Goal: Book appointment/travel/reservation

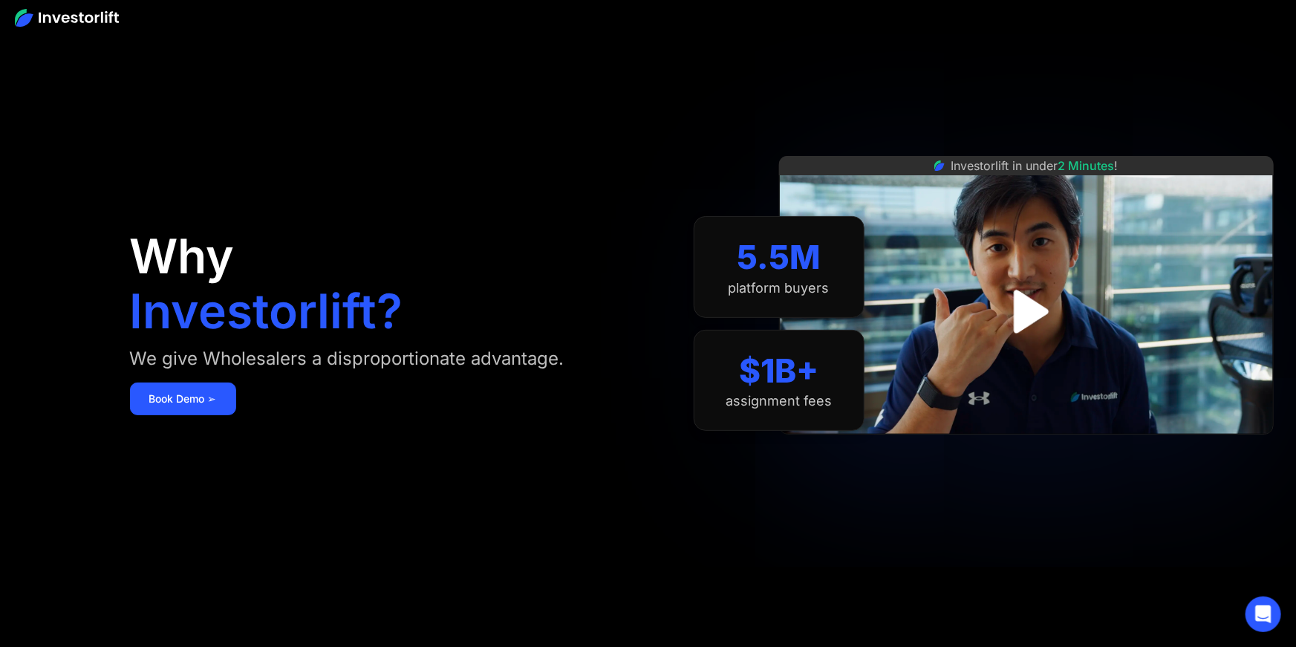
click at [65, 15] on img at bounding box center [67, 18] width 104 height 18
click at [47, 18] on img at bounding box center [67, 18] width 104 height 18
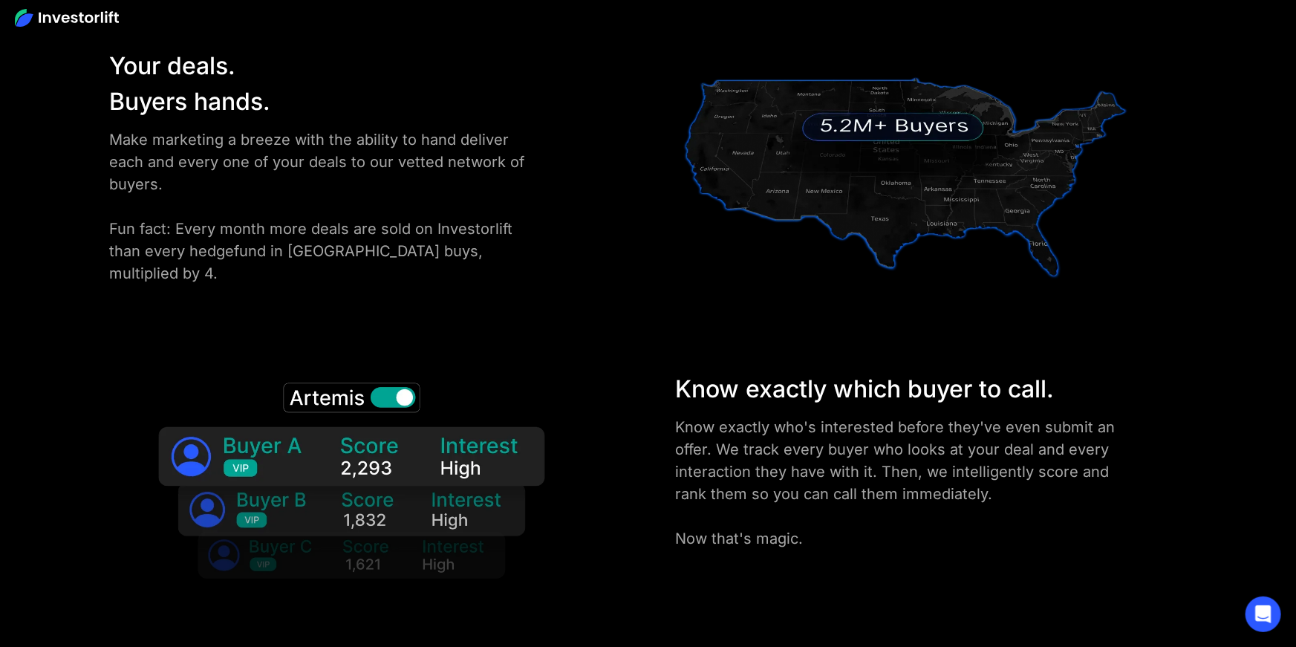
scroll to position [2313, 0]
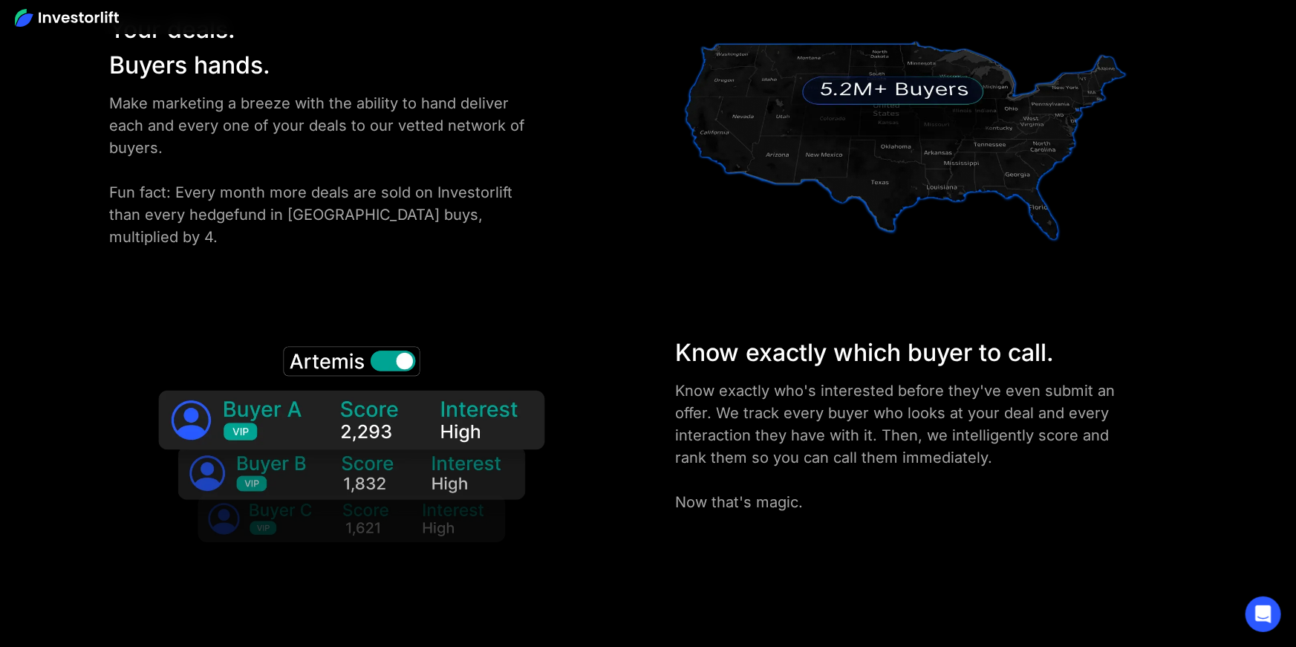
click at [390, 369] on img at bounding box center [352, 453] width 436 height 236
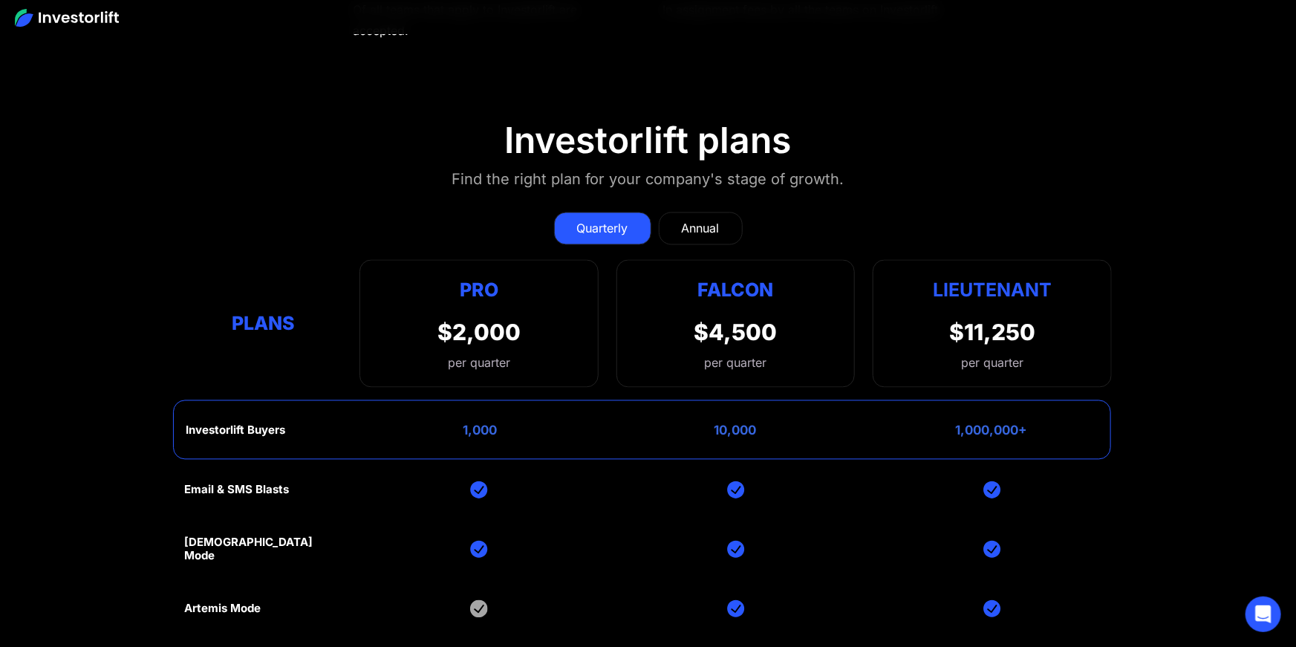
scroll to position [7004, 0]
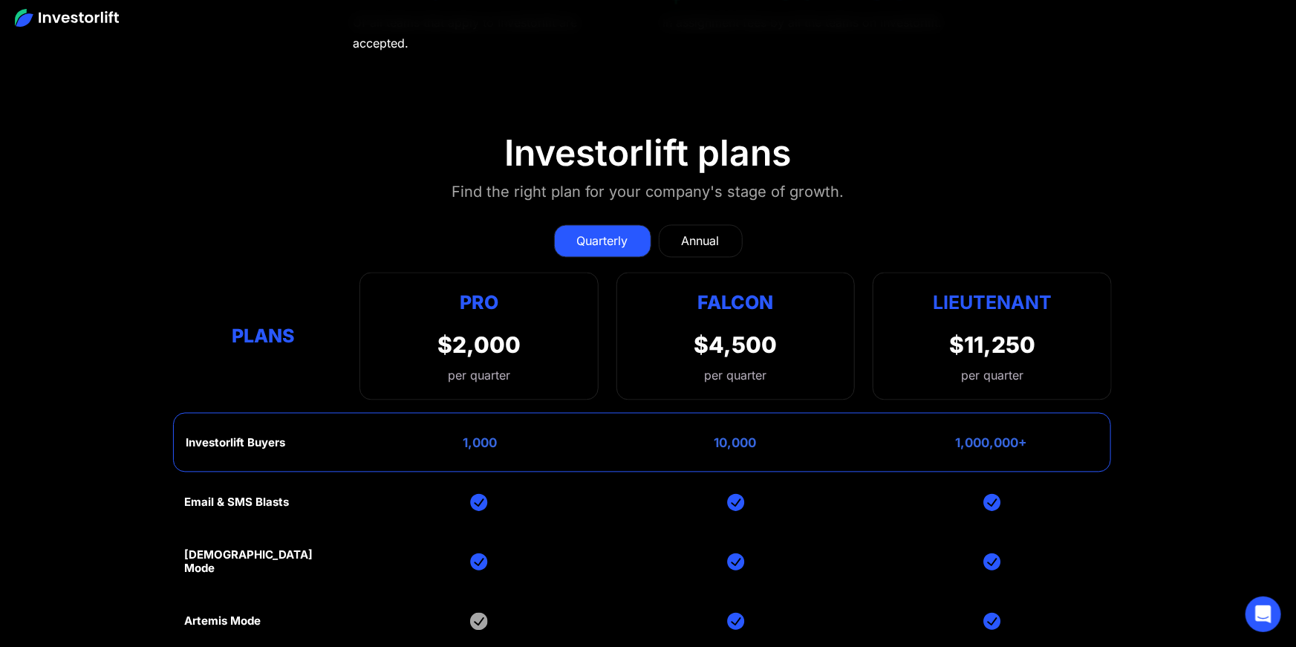
click at [709, 233] on div "Annual" at bounding box center [701, 242] width 38 height 18
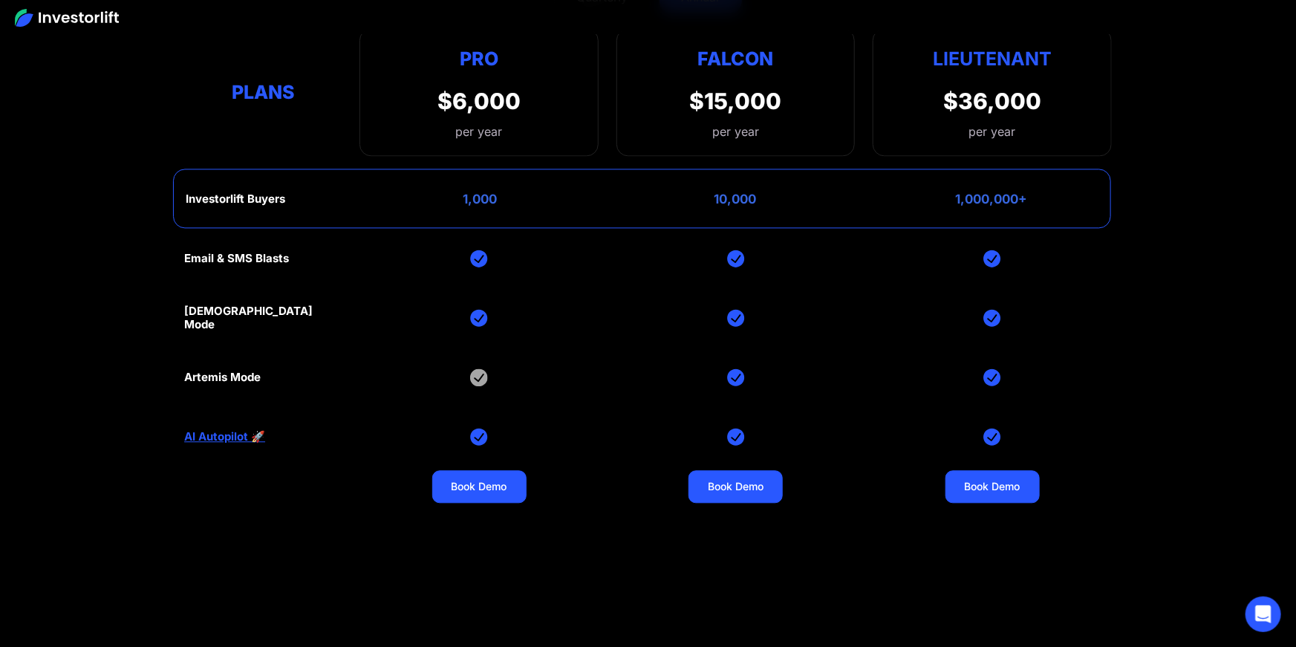
scroll to position [7249, 0]
click at [244, 431] on link "AI Autopilot 🚀" at bounding box center [224, 435] width 81 height 13
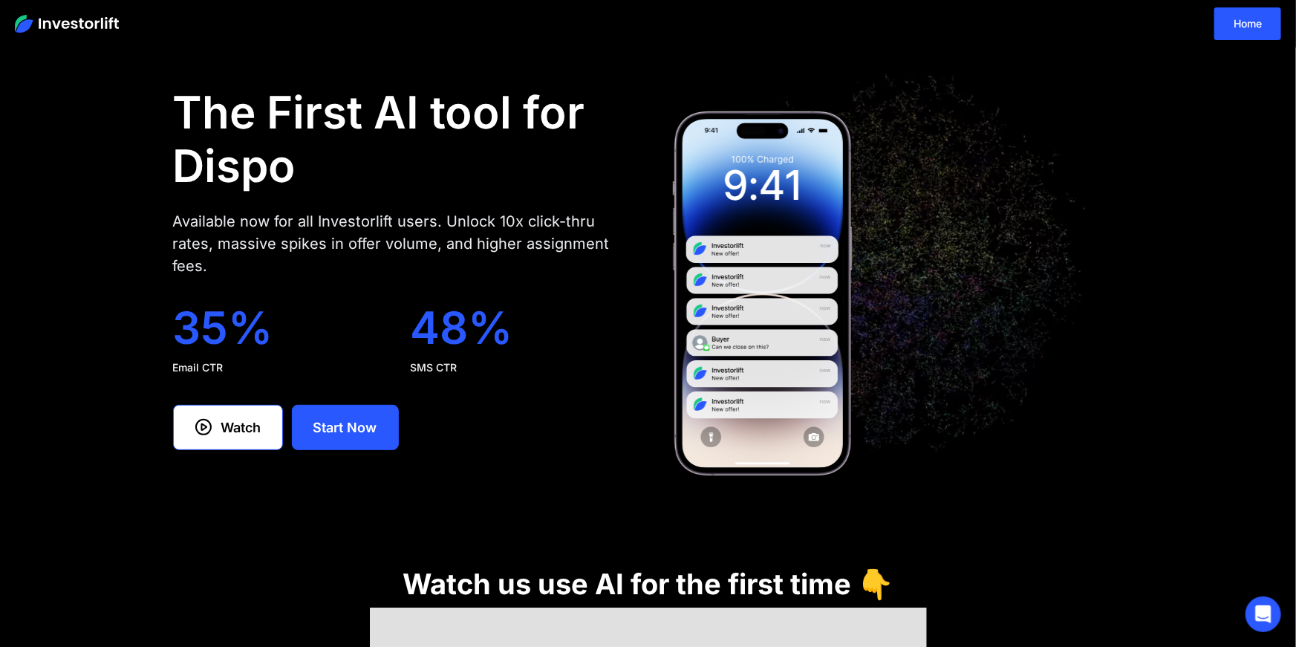
click at [54, 20] on img at bounding box center [67, 24] width 104 height 18
click at [1241, 25] on link "Home" at bounding box center [1248, 23] width 67 height 33
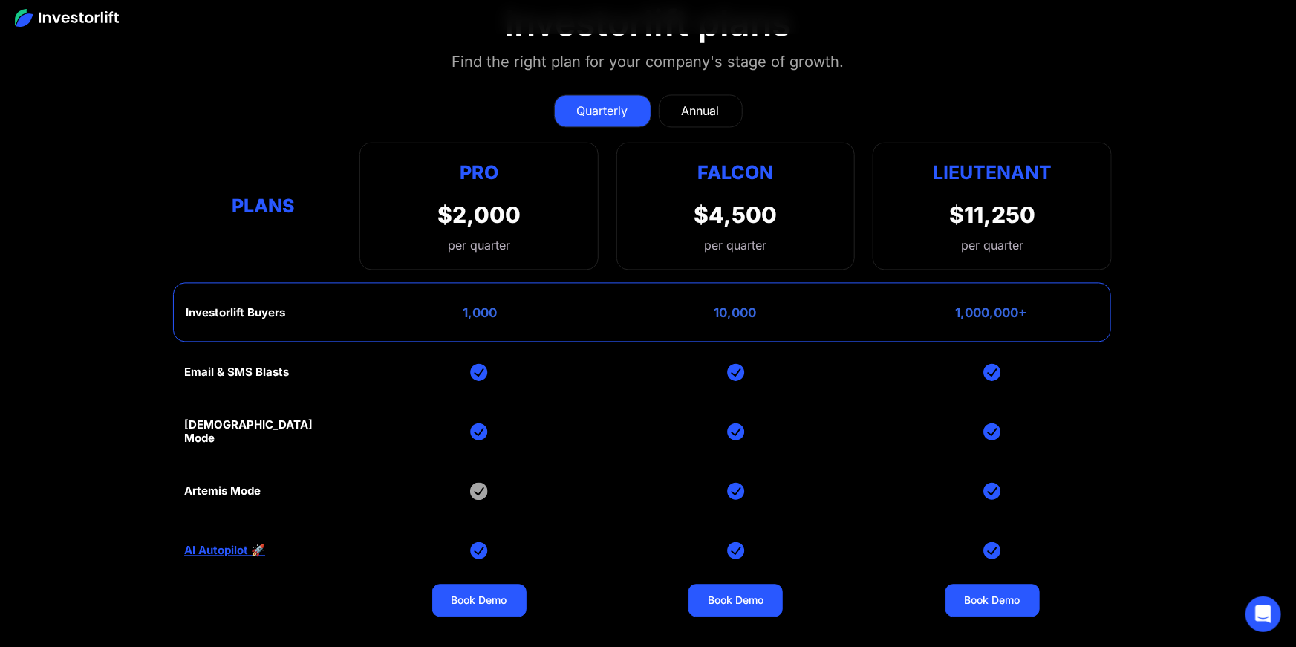
scroll to position [7194, 0]
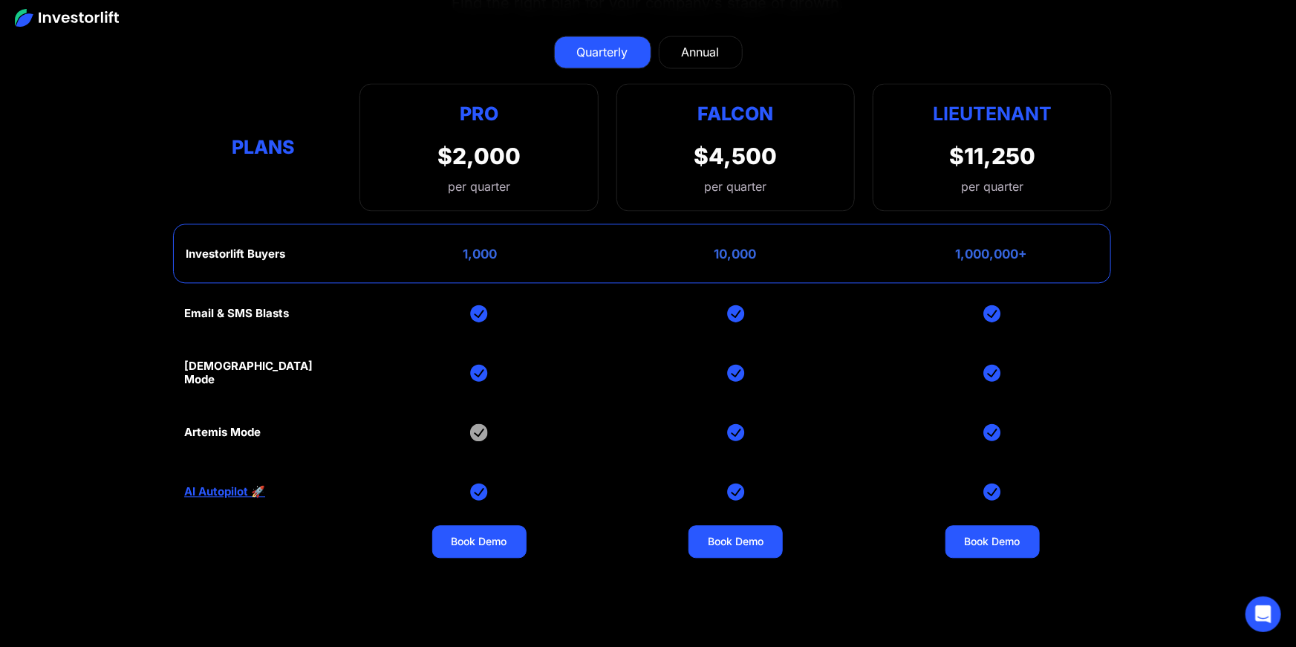
click at [722, 53] on link "Annual" at bounding box center [701, 52] width 84 height 33
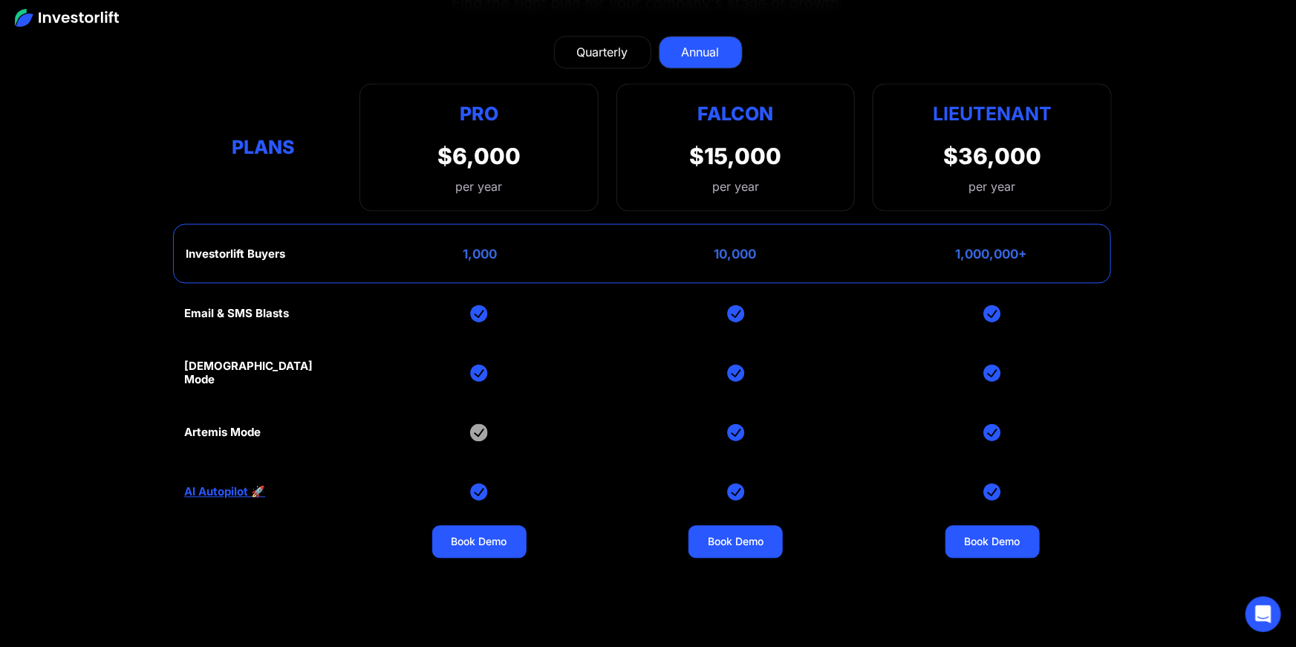
click at [610, 43] on div "Quarterly" at bounding box center [602, 52] width 51 height 18
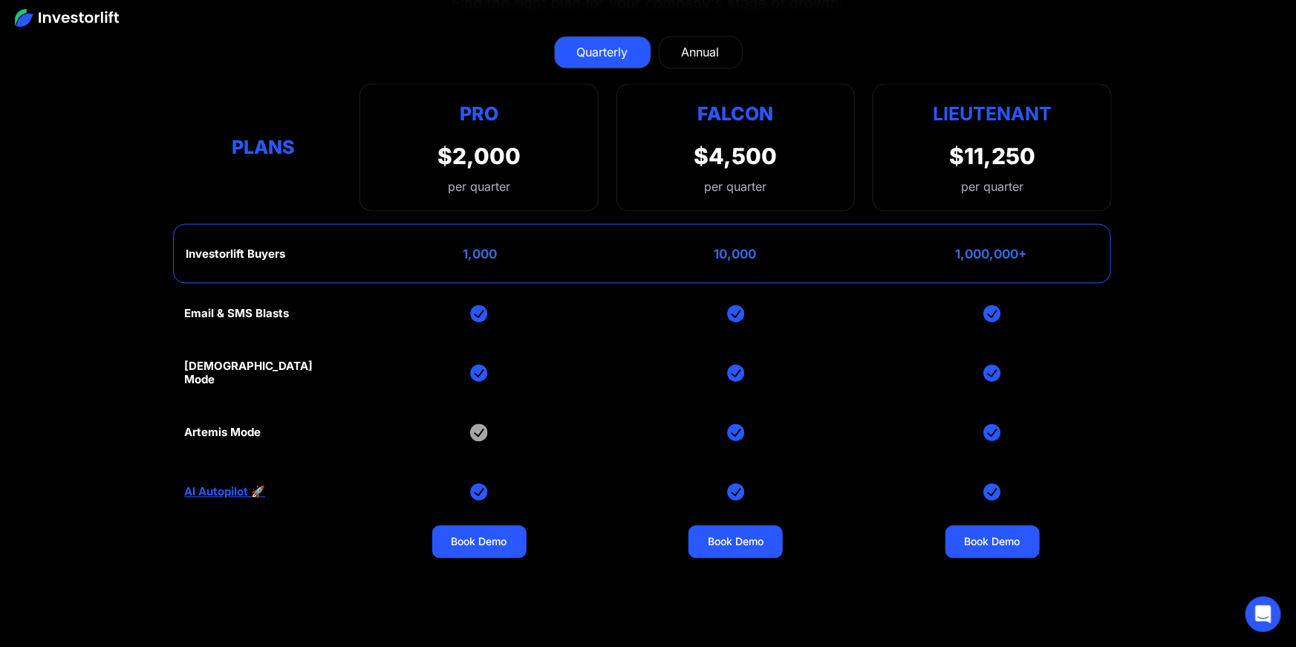
click at [701, 51] on div "Annual" at bounding box center [701, 52] width 38 height 18
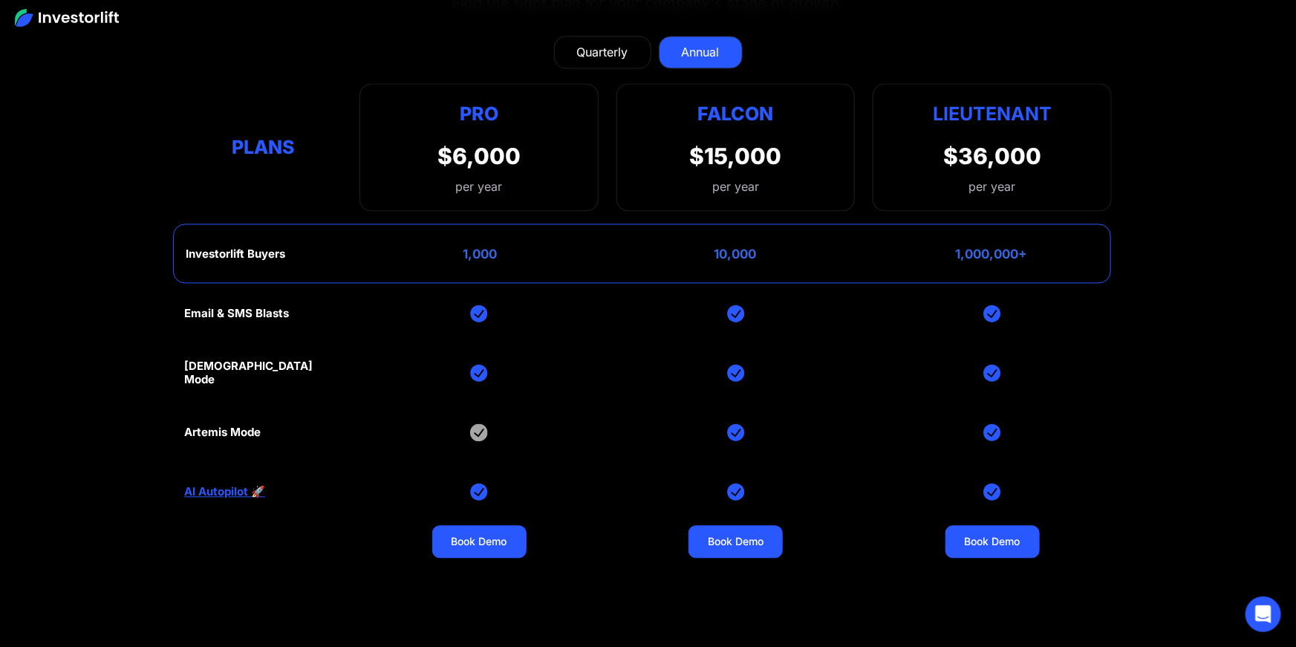
click at [572, 45] on link "Quarterly" at bounding box center [602, 52] width 97 height 33
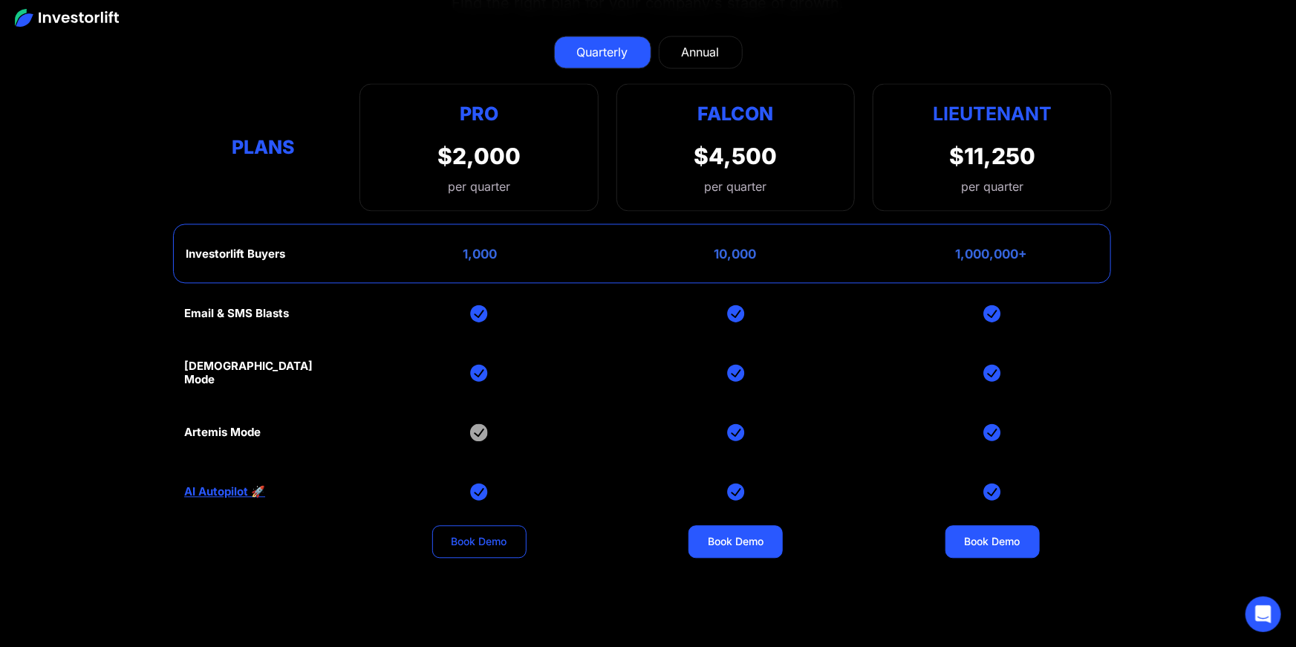
click at [499, 542] on link "Book Demo" at bounding box center [479, 541] width 94 height 33
